Goal: Information Seeking & Learning: Learn about a topic

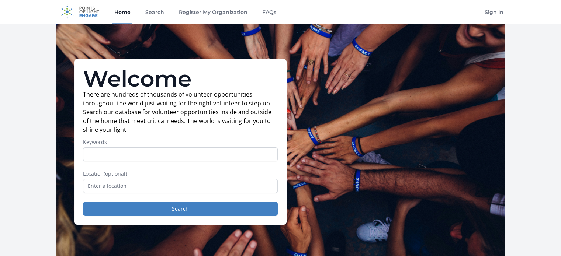
drag, startPoint x: 560, startPoint y: 67, endPoint x: 558, endPoint y: 121, distance: 54.7
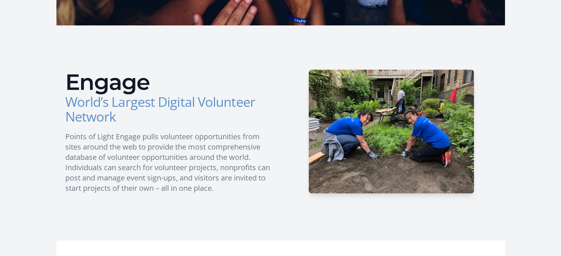
scroll to position [238, 0]
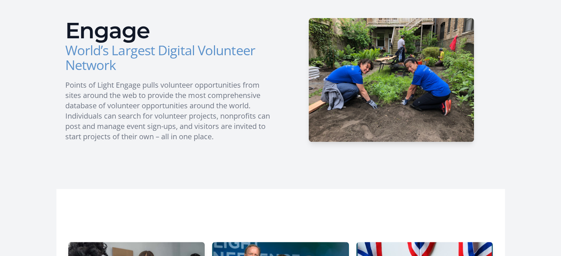
drag, startPoint x: 566, startPoint y: 56, endPoint x: 554, endPoint y: 133, distance: 78.1
click at [554, 133] on html "Home Search Register My Organization FAQs Sign In" at bounding box center [280, 174] width 561 height 922
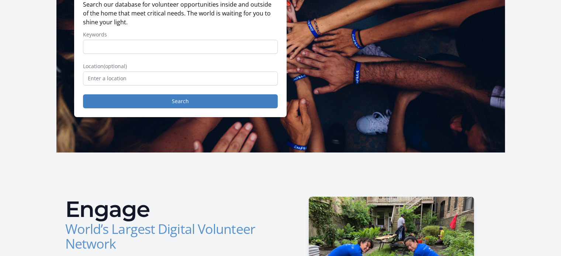
scroll to position [53, 0]
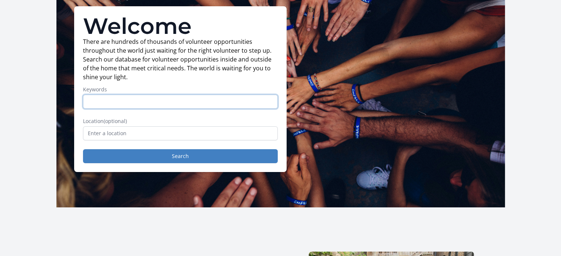
click at [150, 101] on input "Keywords" at bounding box center [180, 102] width 195 height 14
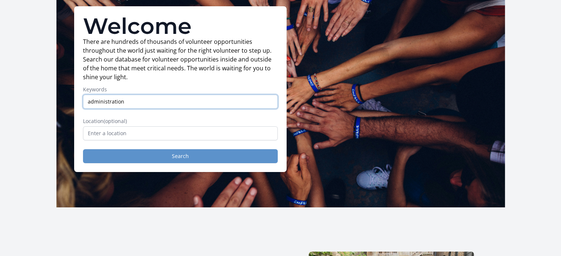
type input "administration"
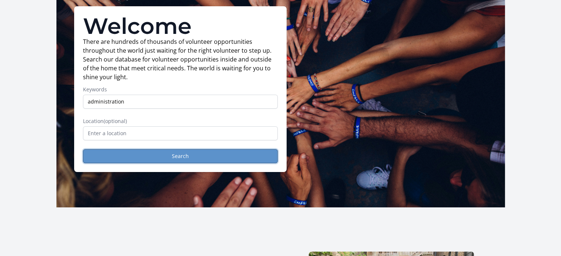
click at [189, 155] on button "Search" at bounding box center [180, 156] width 195 height 14
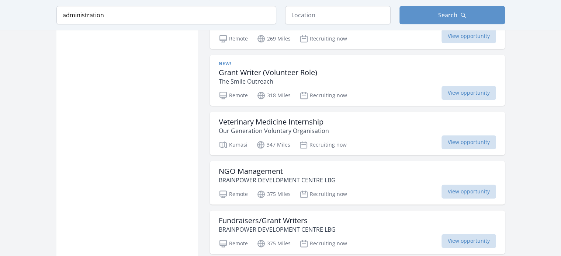
scroll to position [878, 0]
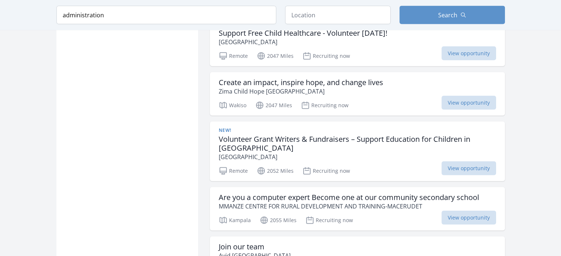
scroll to position [1714, 0]
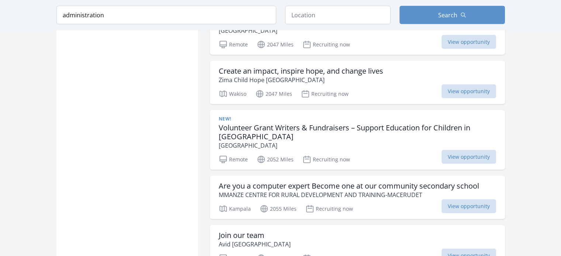
scroll to position [921, 0]
